Goal: Transaction & Acquisition: Subscribe to service/newsletter

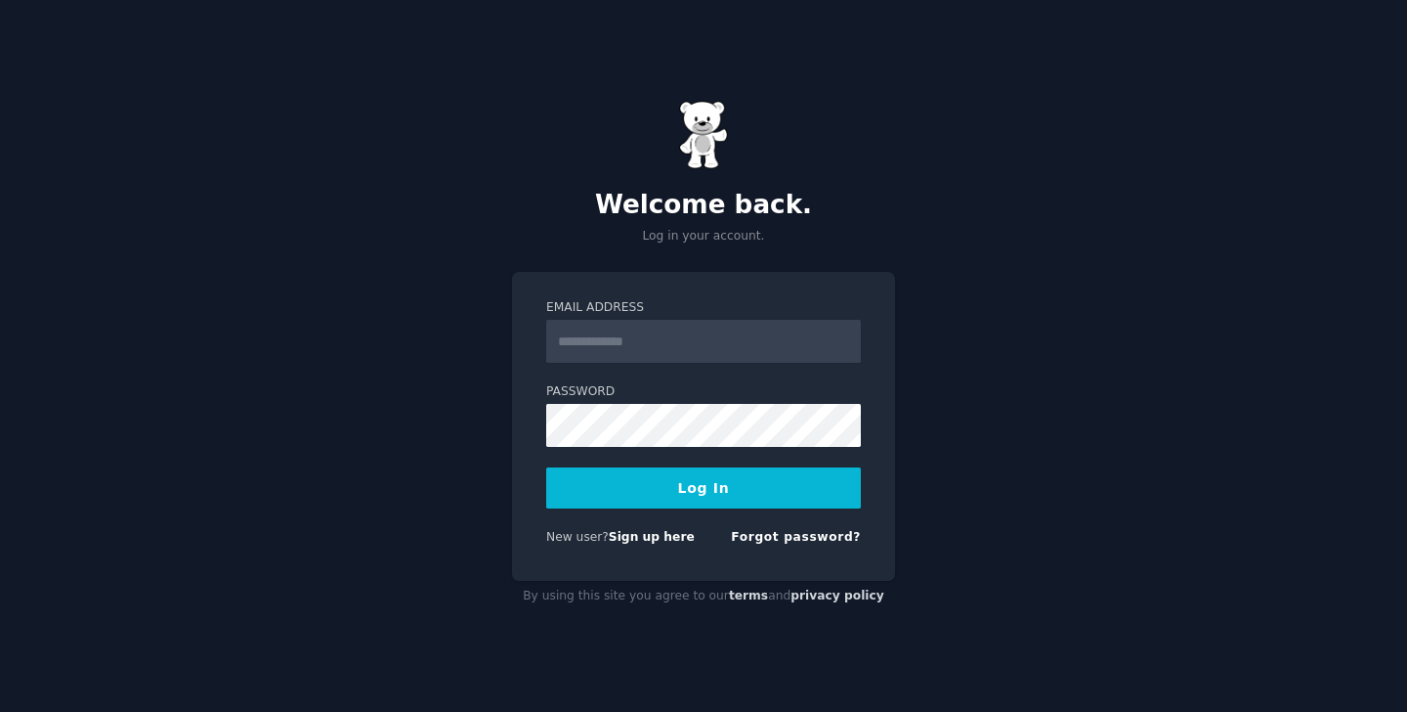
click at [623, 363] on form "Email Address Password Log In New user? Sign up here Forgot password?" at bounding box center [703, 426] width 315 height 254
click at [628, 338] on input "Email Address" at bounding box center [703, 341] width 315 height 43
type input "**********"
click at [722, 487] on button "Log In" at bounding box center [703, 487] width 315 height 41
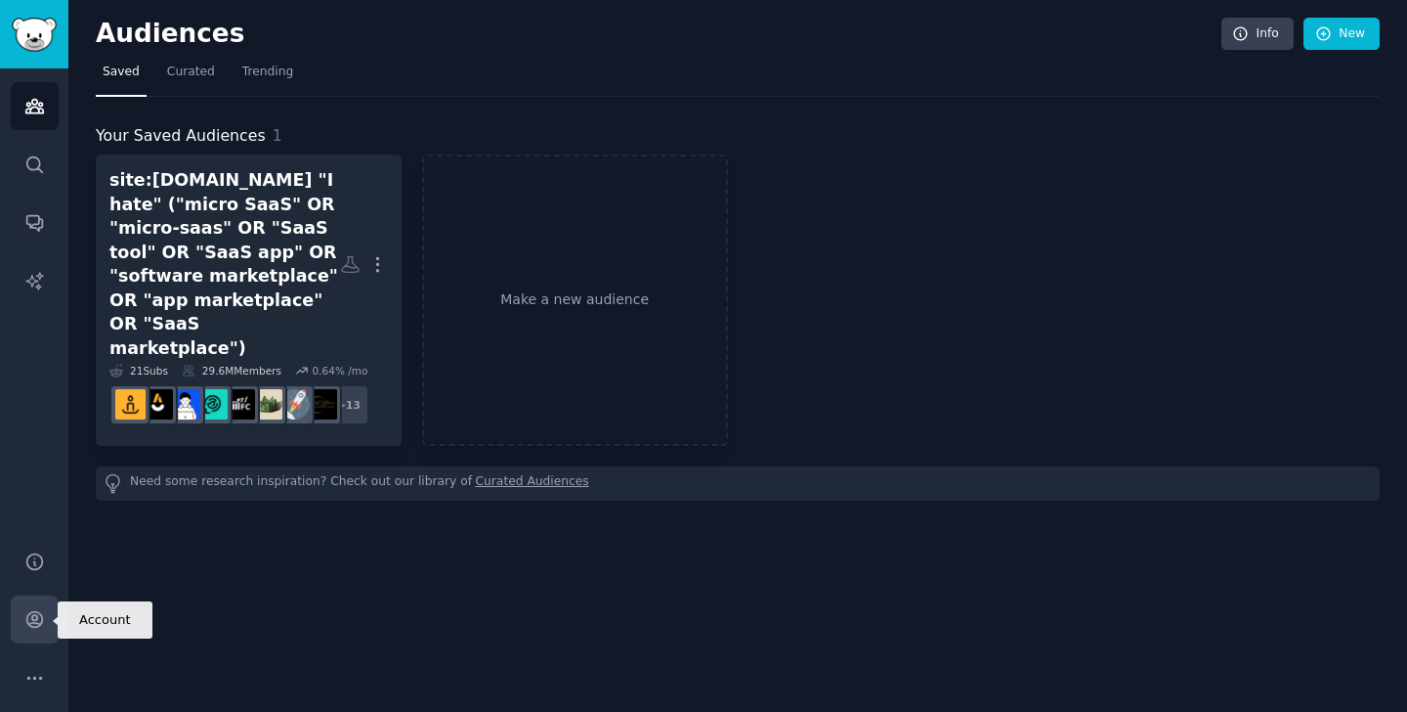
click at [19, 632] on link "Account" at bounding box center [35, 619] width 48 height 48
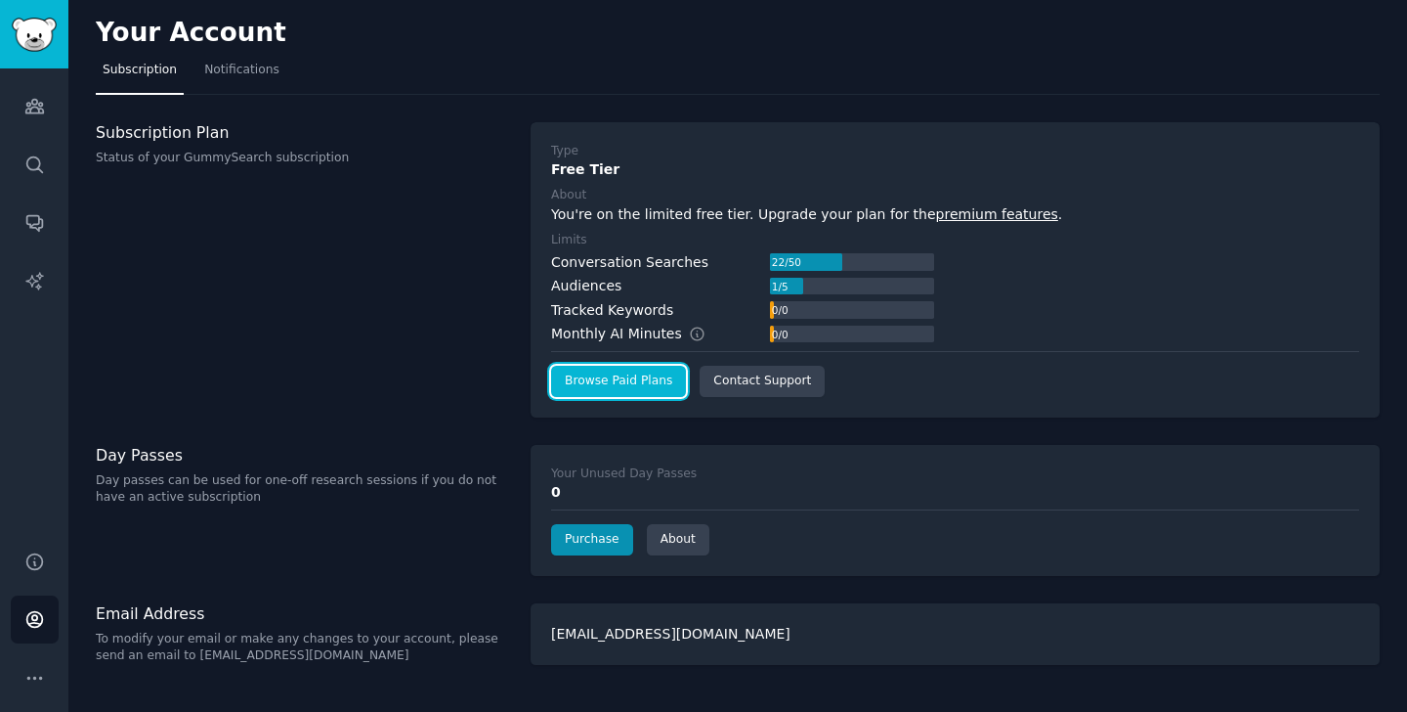
click at [606, 391] on link "Browse Paid Plans" at bounding box center [618, 381] width 135 height 31
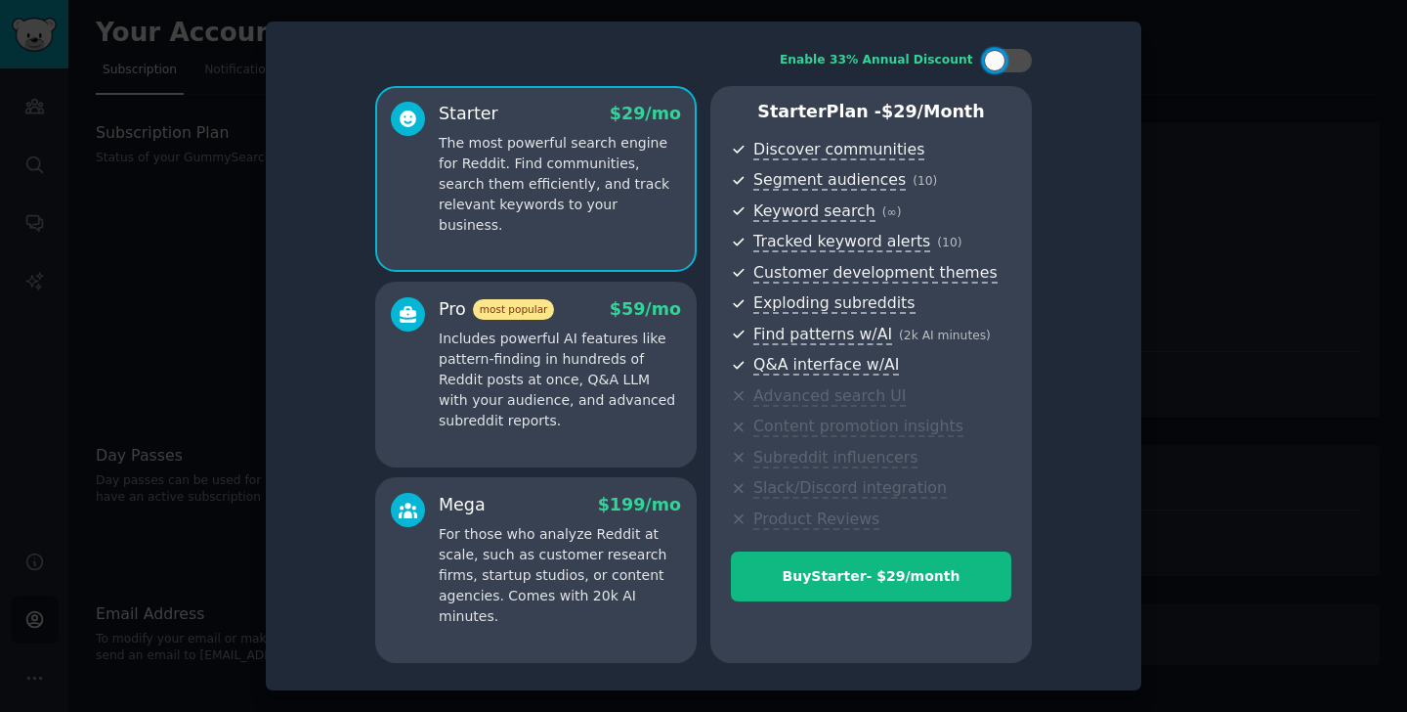
click at [1212, 74] on div at bounding box center [703, 356] width 1407 height 712
